Goal: Navigation & Orientation: Understand site structure

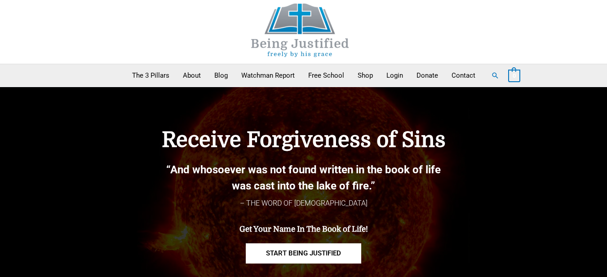
scroll to position [4, 0]
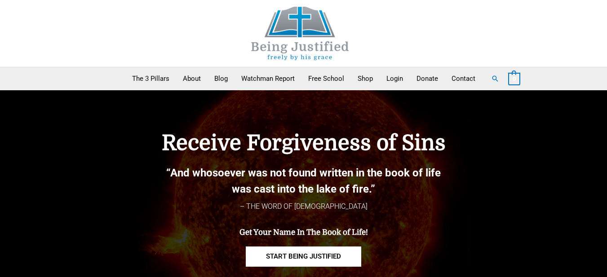
scroll to position [4, 0]
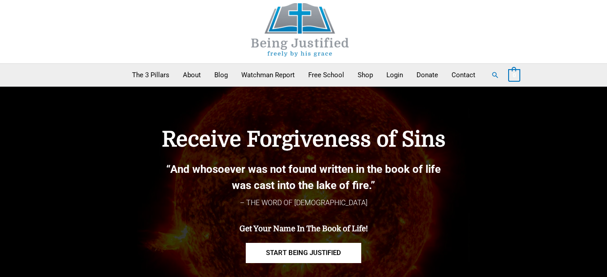
click at [483, 60] on div at bounding box center [303, 29] width 539 height 67
click at [222, 33] on div at bounding box center [303, 29] width 539 height 67
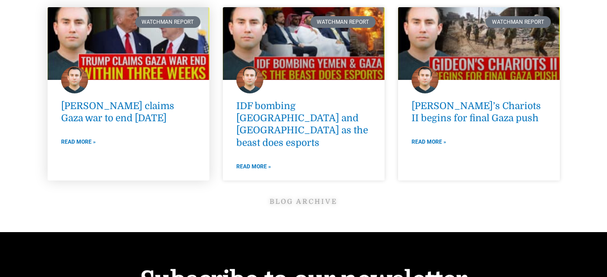
scroll to position [3406, 0]
